Goal: Complete application form

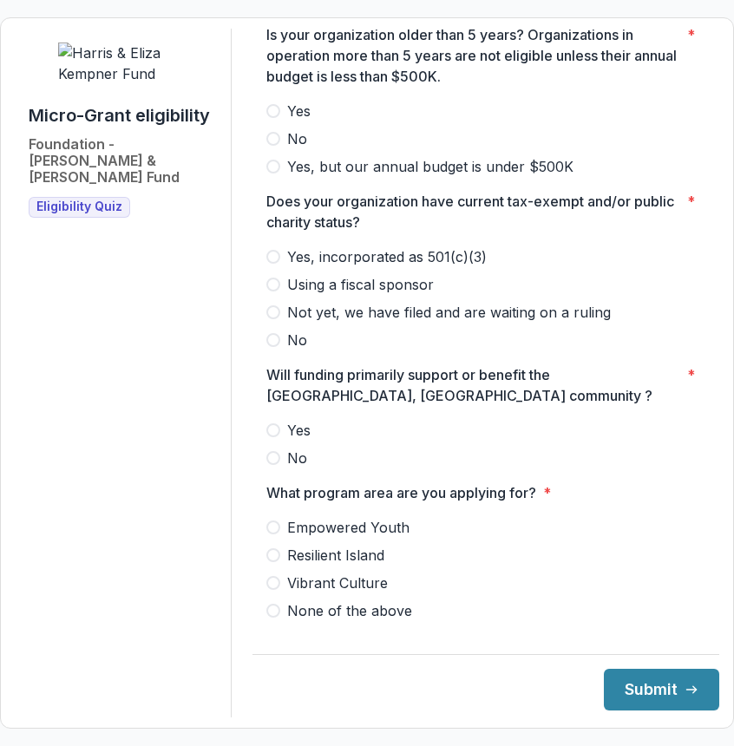
scroll to position [1163, 0]
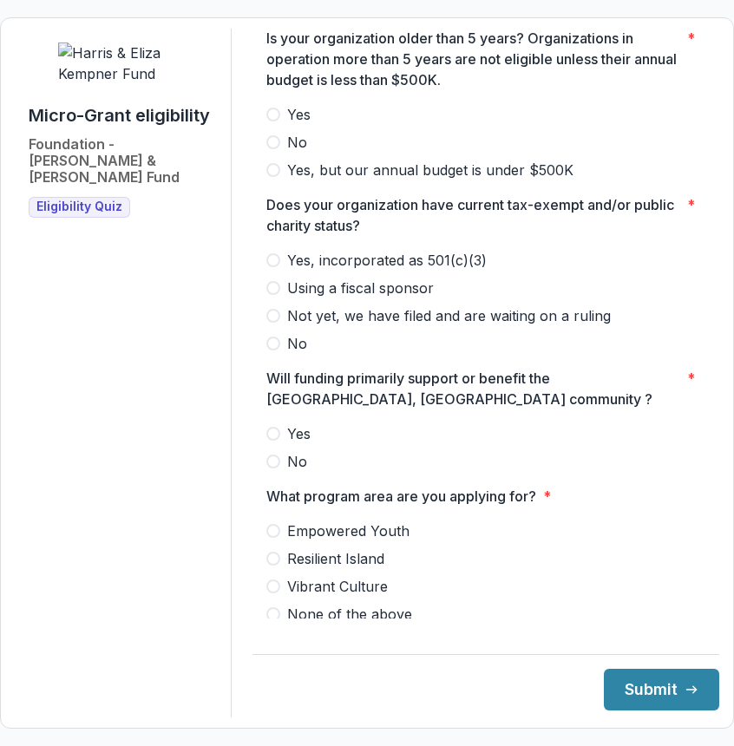
click at [407, 298] on span "Using a fiscal sponsor" at bounding box center [360, 288] width 147 height 21
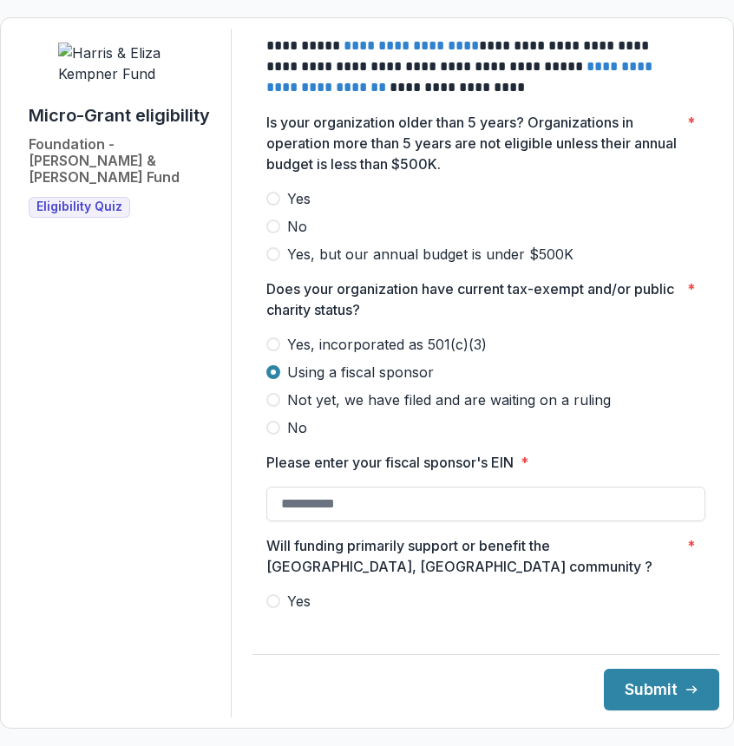
scroll to position [1061, 0]
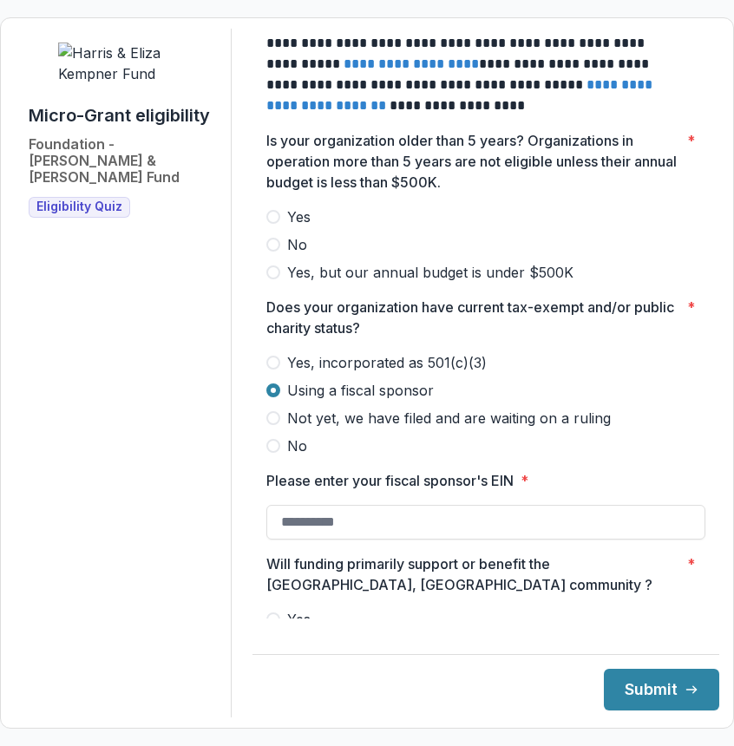
click at [310, 227] on span "Yes" at bounding box center [298, 216] width 23 height 21
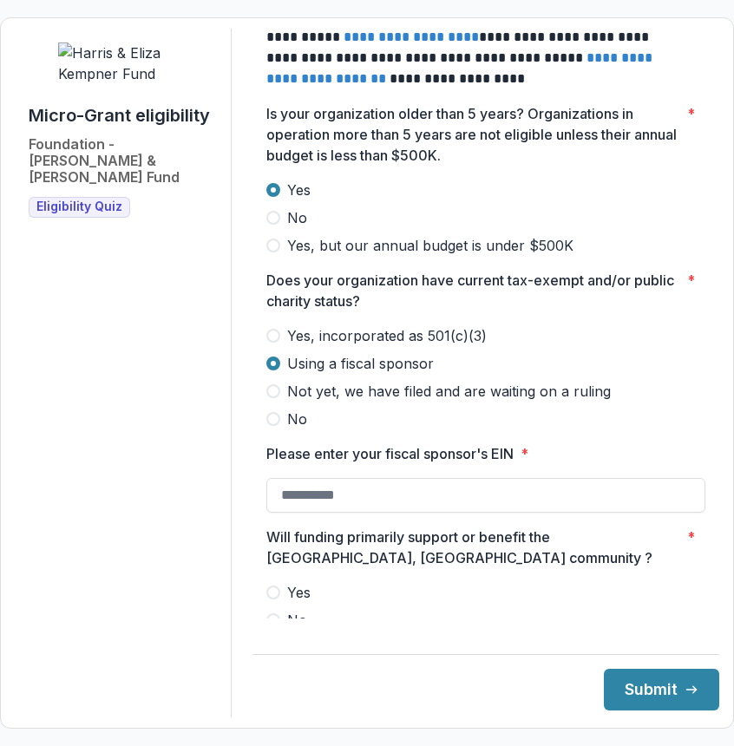
scroll to position [1090, 0]
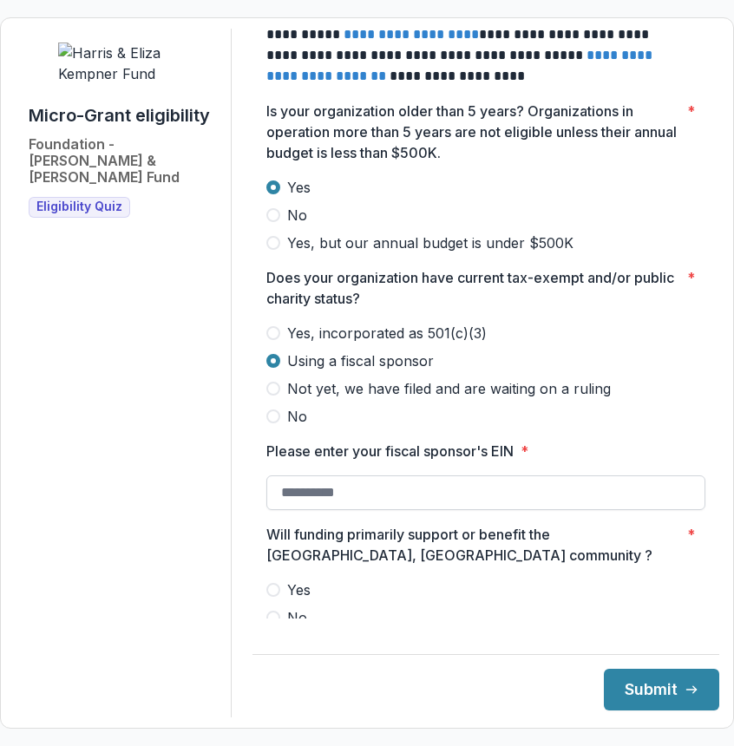
click at [345, 510] on input "Please enter your fiscal sponsor's EIN *" at bounding box center [485, 492] width 439 height 35
paste input "*****"
type input "*"
paste input "**********"
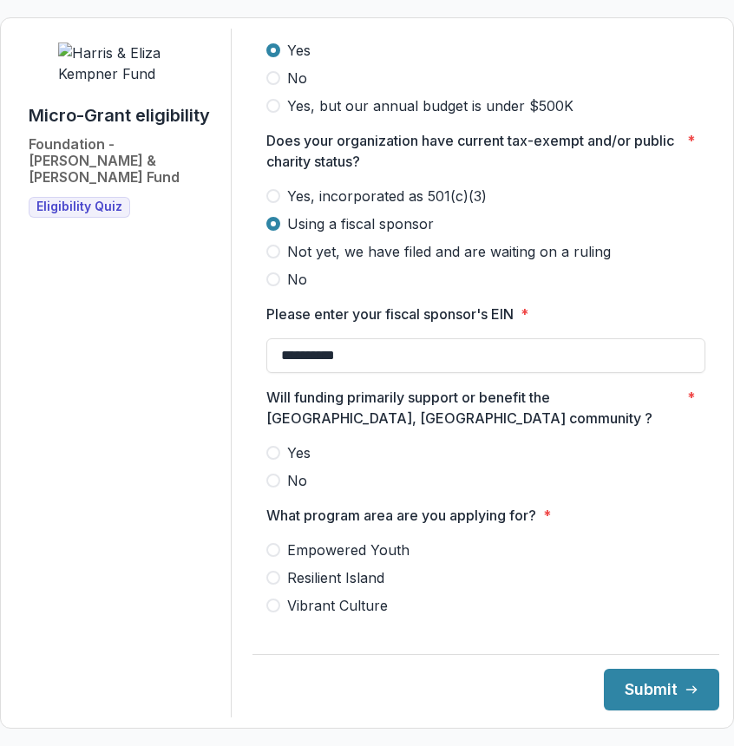
scroll to position [1287, 0]
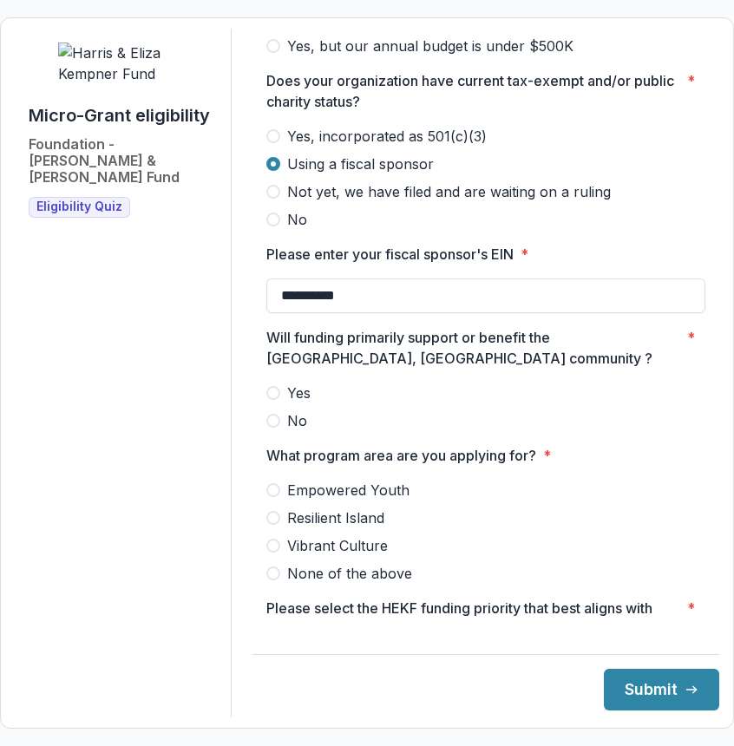
click at [310, 403] on span "Yes" at bounding box center [298, 392] width 23 height 21
type input "**********"
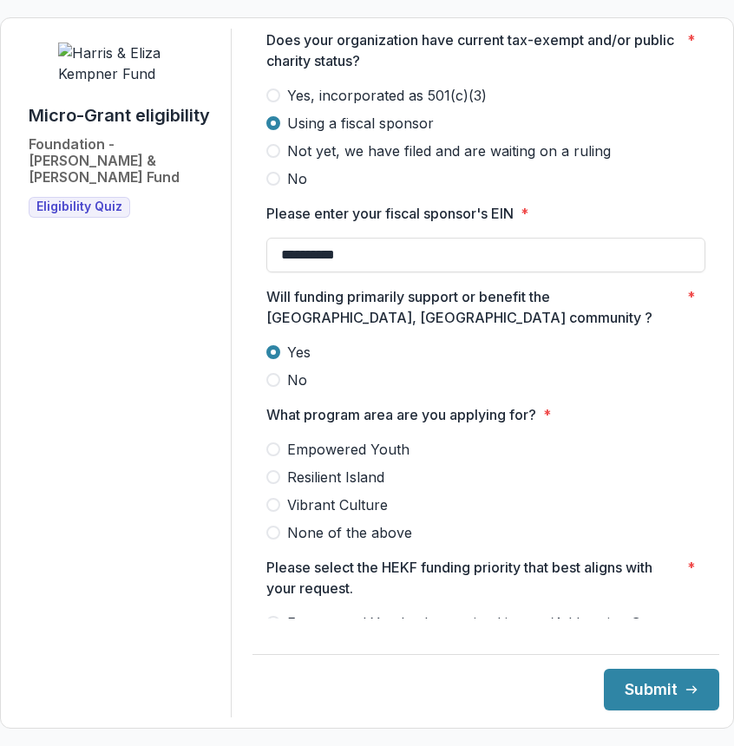
scroll to position [1345, 0]
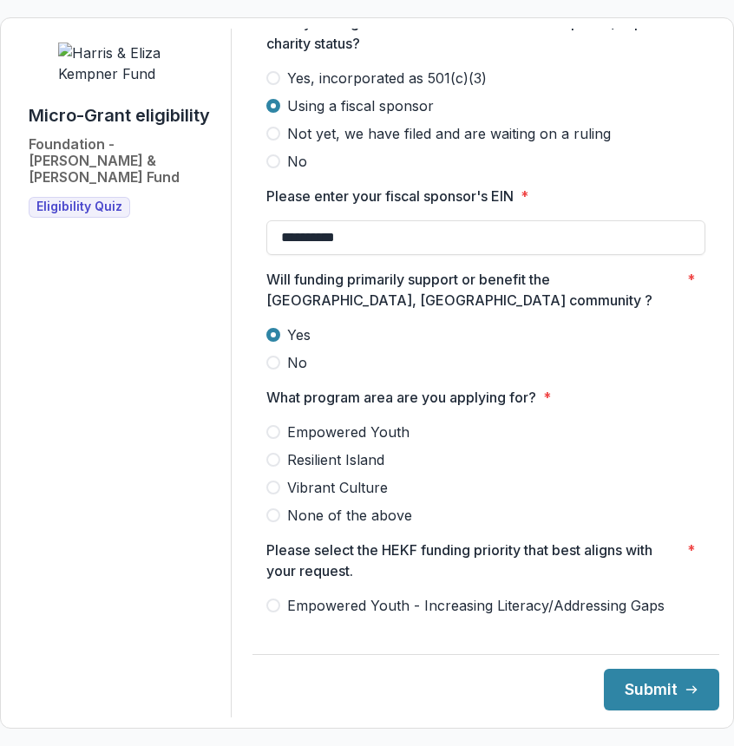
click at [339, 470] on span "Resilient Island" at bounding box center [335, 459] width 97 height 21
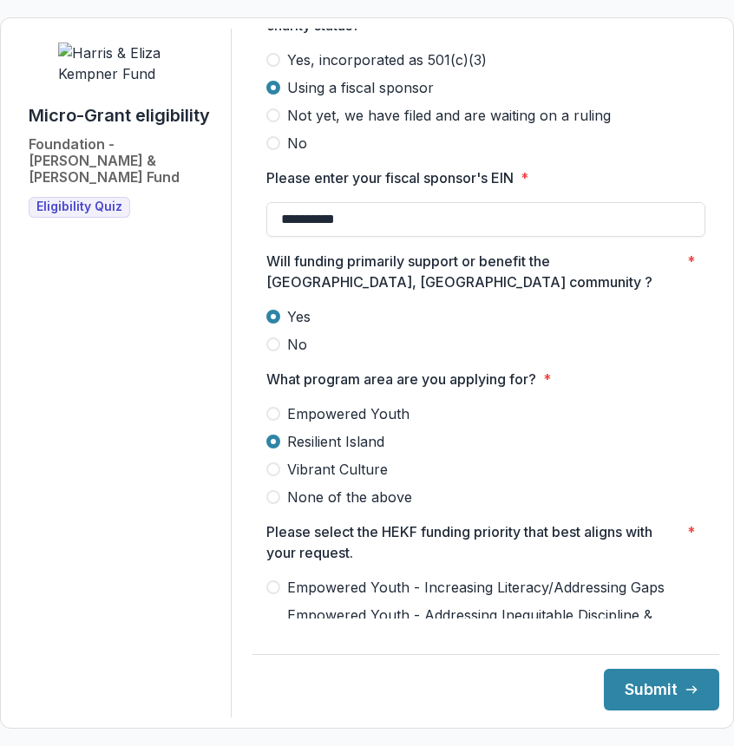
click at [349, 493] on div "Empowered Youth Resilient Island Vibrant Culture None of the above" at bounding box center [485, 455] width 439 height 104
click at [344, 480] on span "Vibrant Culture" at bounding box center [337, 469] width 101 height 21
click at [341, 507] on span "None of the above" at bounding box center [349, 497] width 125 height 21
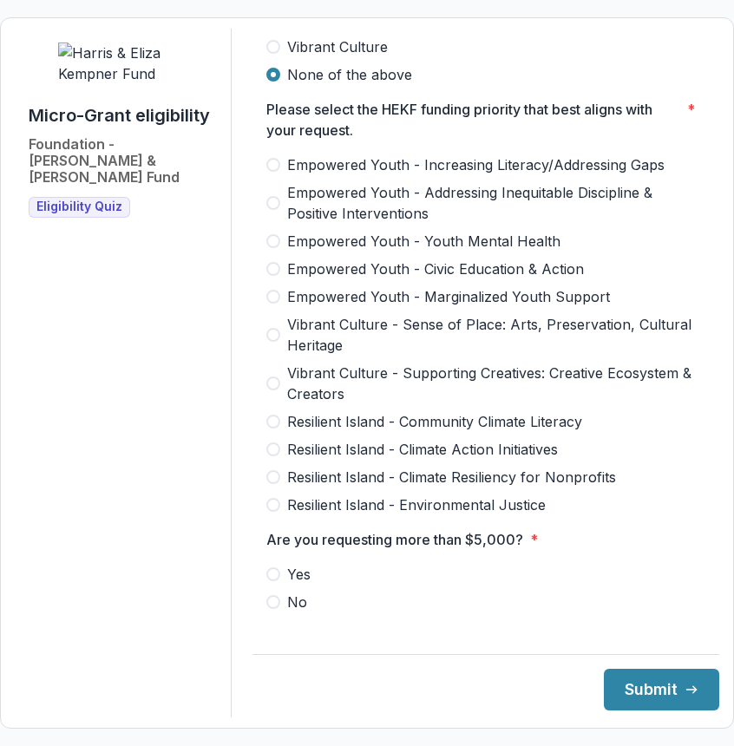
scroll to position [1787, 0]
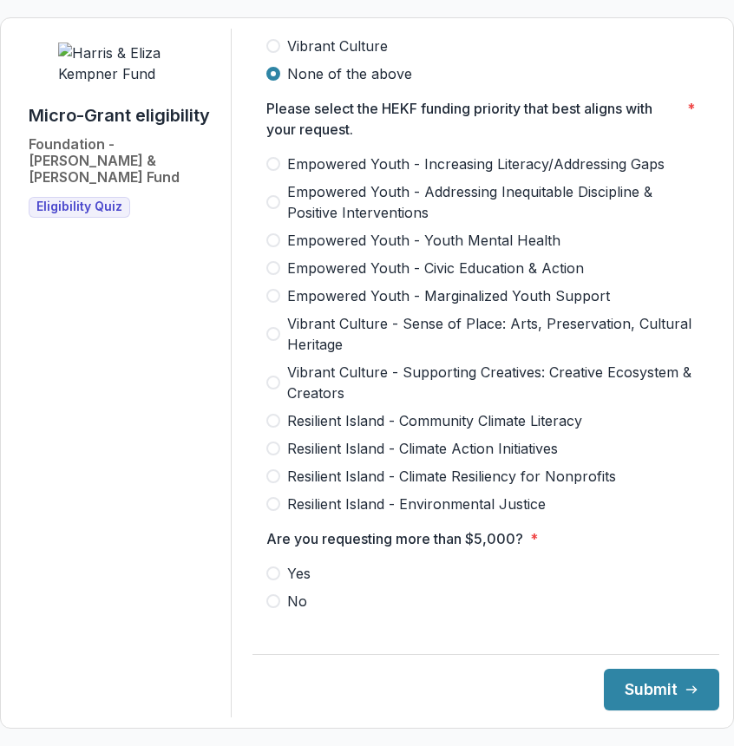
click at [483, 386] on span "Vibrant Culture - Supporting Creatives: Creative Ecosystem & Creators" at bounding box center [496, 383] width 418 height 42
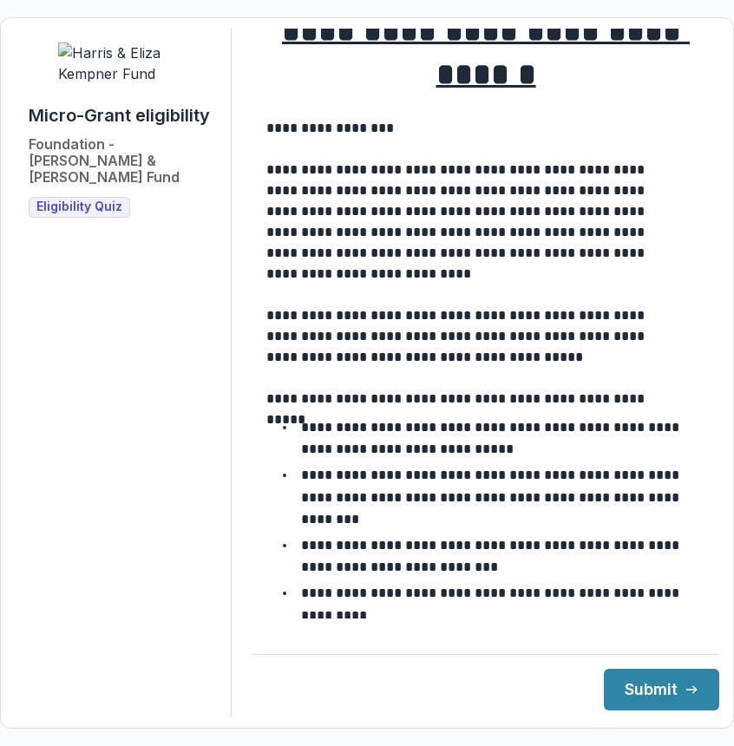
scroll to position [0, 0]
